Goal: Check status

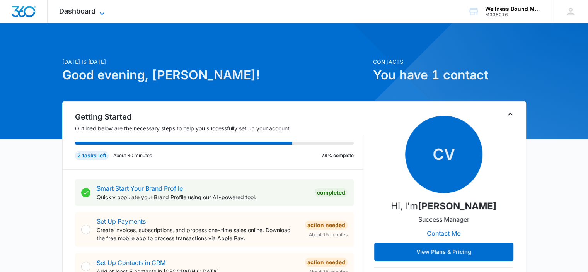
click at [86, 13] on span "Dashboard" at bounding box center [77, 11] width 36 height 8
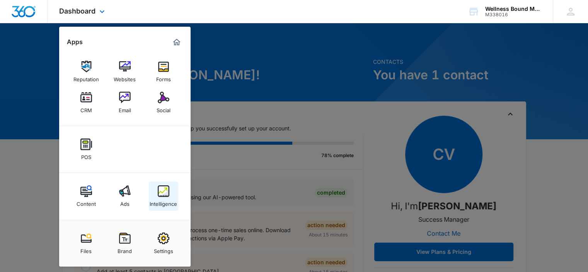
click at [165, 191] on img at bounding box center [164, 191] width 12 height 12
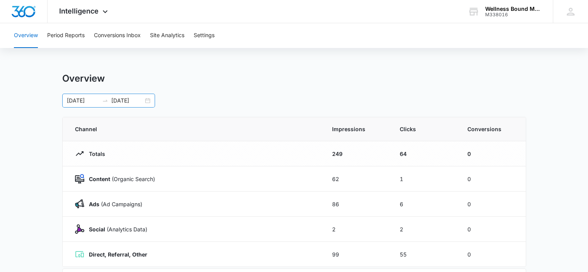
click at [146, 100] on div "[DATE] [DATE]" at bounding box center [108, 101] width 93 height 14
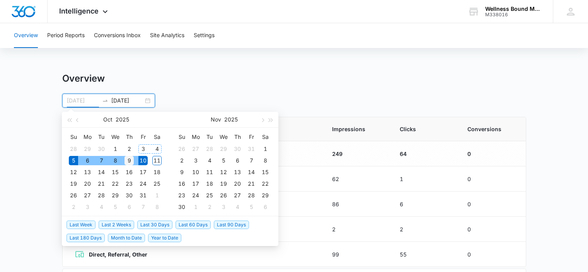
type input "[DATE]"
click at [128, 155] on td "9" at bounding box center [129, 161] width 14 height 12
type input "[DATE]"
click at [310, 92] on div "Overview [DATE] [DATE] [DATE] Su Mo Tu We Th Fr Sa 28 29 30 1 2 3 4 5 6 7 8 9 1…" at bounding box center [294, 90] width 464 height 35
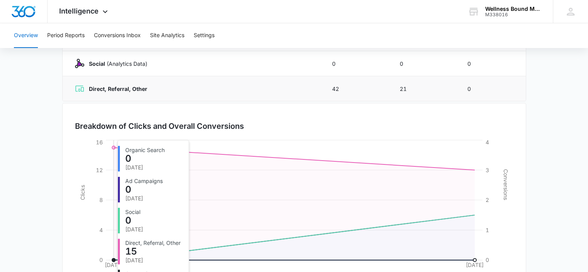
scroll to position [206, 0]
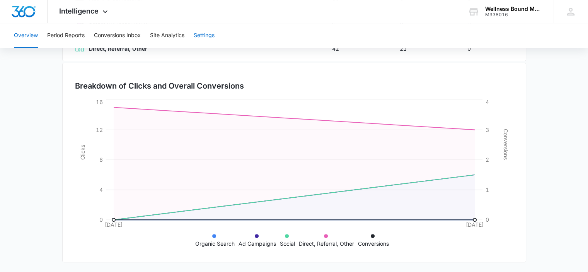
click at [213, 33] on button "Settings" at bounding box center [204, 35] width 21 height 25
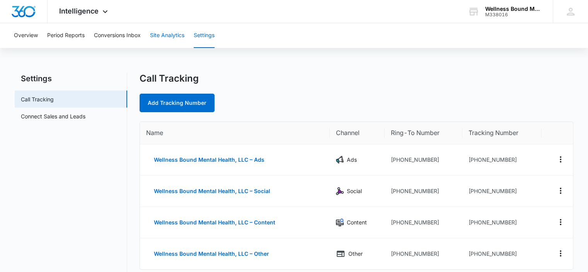
click at [166, 36] on button "Site Analytics" at bounding box center [167, 35] width 34 height 25
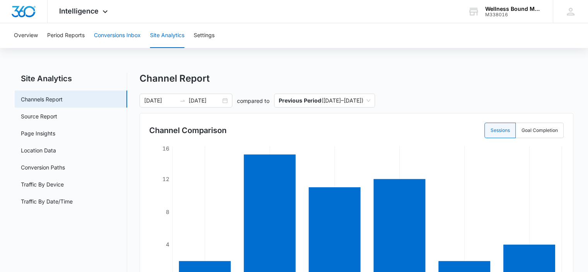
click at [107, 34] on button "Conversions Inbox" at bounding box center [117, 35] width 47 height 25
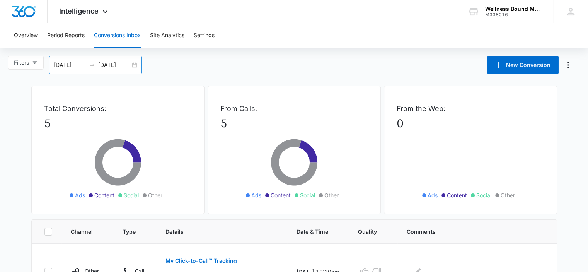
click at [136, 66] on div "[DATE] [DATE]" at bounding box center [95, 65] width 93 height 19
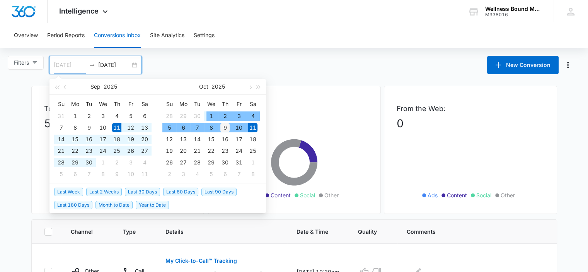
type input "[DATE]"
click at [223, 125] on div "9" at bounding box center [224, 127] width 9 height 9
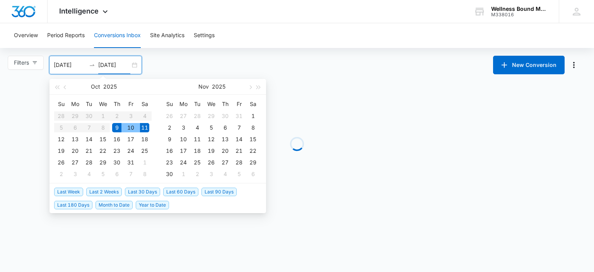
type input "[DATE]"
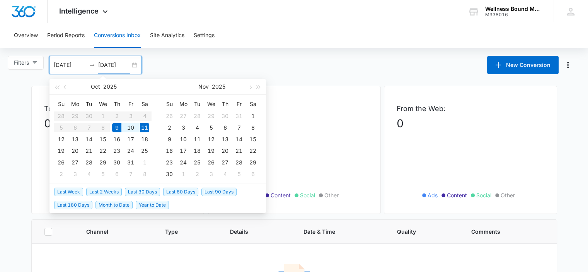
click at [277, 62] on div "Filters [DATE] [DATE] New Conversion [DATE] Su Mo Tu We Th Fr Sa 28 29 30 1 2 3…" at bounding box center [294, 65] width 588 height 19
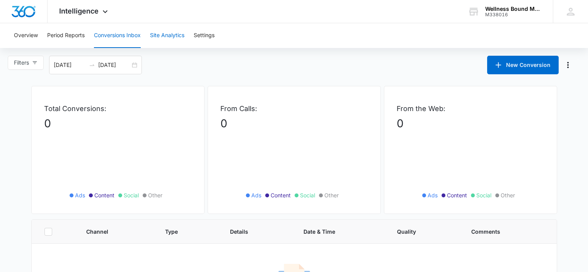
click at [171, 30] on button "Site Analytics" at bounding box center [167, 35] width 34 height 25
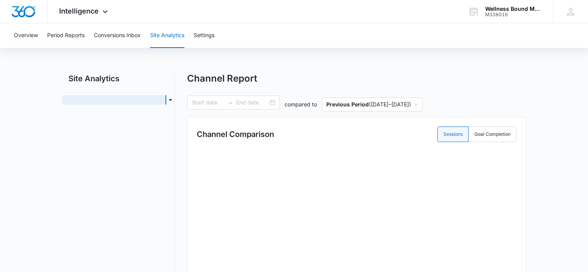
type input "[DATE]"
radio input "true"
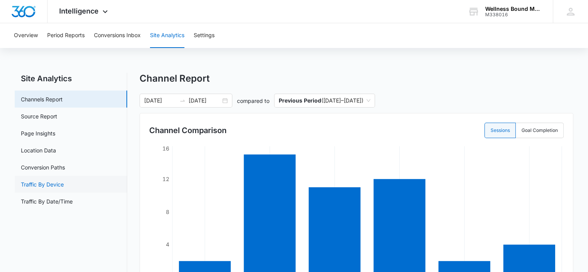
click at [40, 183] on link "Traffic By Device" at bounding box center [42, 184] width 43 height 8
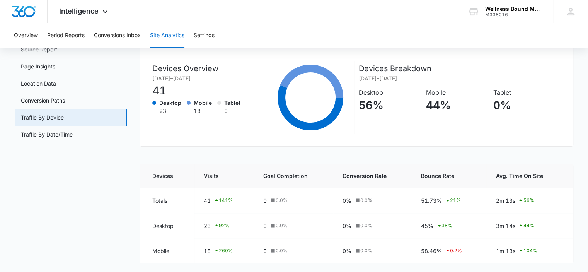
scroll to position [25, 0]
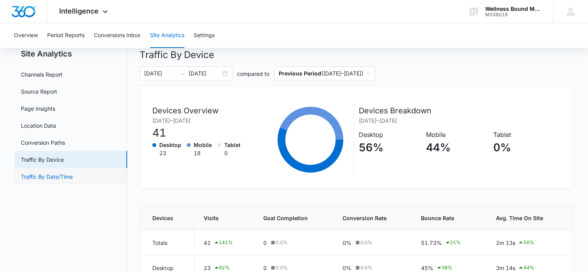
click at [48, 177] on link "Traffic By Date/Time" at bounding box center [47, 176] width 52 height 8
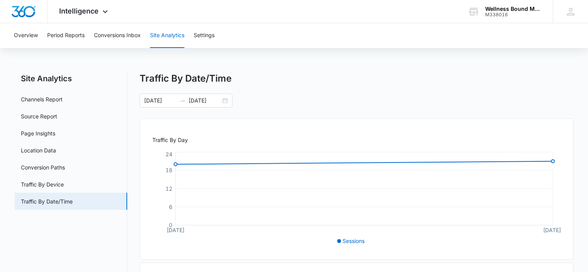
click at [12, 32] on div "Overview Period Reports Conversions Inbox Site Analytics Settings" at bounding box center [293, 35] width 569 height 25
click at [27, 37] on button "Overview" at bounding box center [26, 35] width 24 height 25
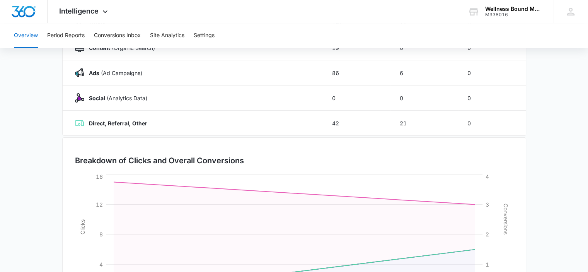
scroll to position [206, 0]
